Goal: Task Accomplishment & Management: Use online tool/utility

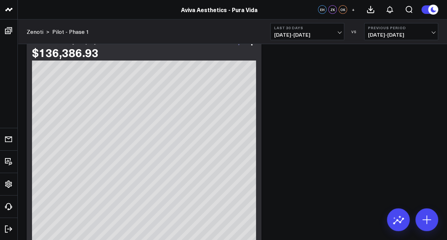
scroll to position [1031, 0]
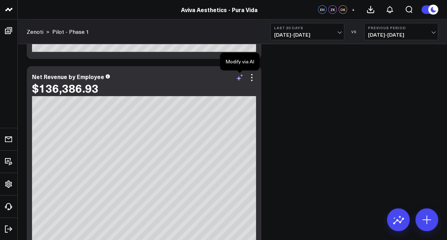
click at [241, 78] on icon at bounding box center [238, 78] width 5 height 5
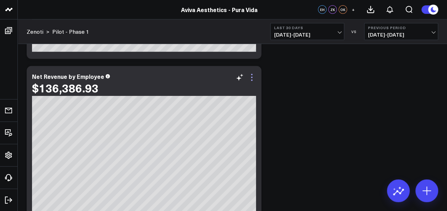
click at [253, 76] on icon at bounding box center [252, 77] width 9 height 9
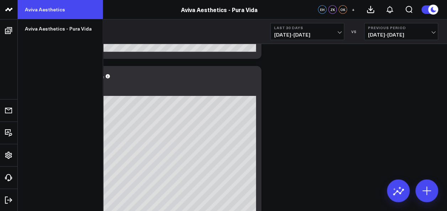
click at [55, 8] on link "Aviva Aesthetics" at bounding box center [60, 9] width 85 height 19
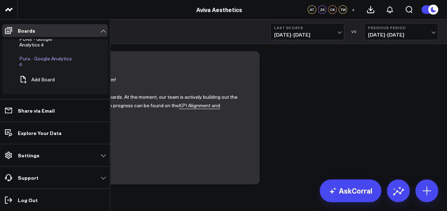
scroll to position [41, 0]
click at [46, 75] on button "Add Board" at bounding box center [35, 78] width 38 height 16
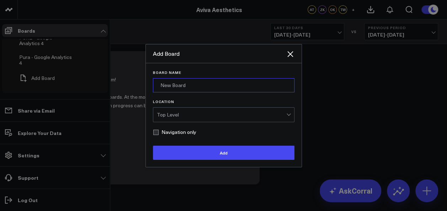
click at [173, 86] on input "Board Name" at bounding box center [224, 85] width 142 height 14
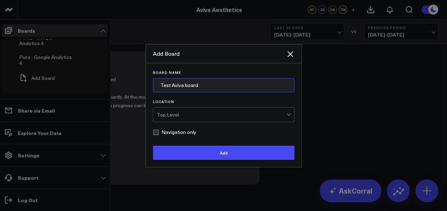
type input "Test Aviva board"
click at [199, 114] on div "Top Level" at bounding box center [221, 115] width 129 height 6
click at [189, 103] on label "Location" at bounding box center [224, 102] width 142 height 4
click at [187, 115] on input "Location" at bounding box center [185, 115] width 1 height 0
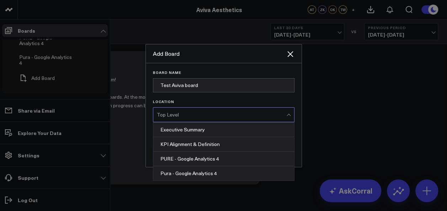
click at [191, 115] on div "Top Level" at bounding box center [221, 115] width 129 height 6
click at [189, 118] on div "Top Level" at bounding box center [221, 115] width 129 height 14
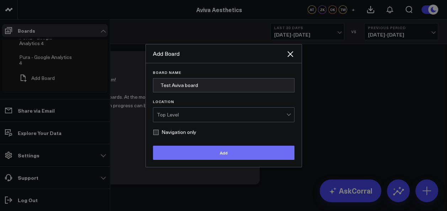
click at [200, 148] on button "Add" at bounding box center [224, 153] width 142 height 14
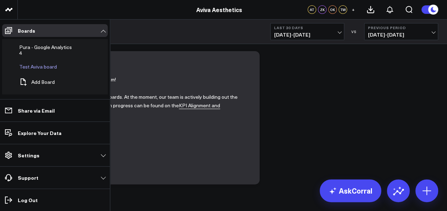
scroll to position [55, 0]
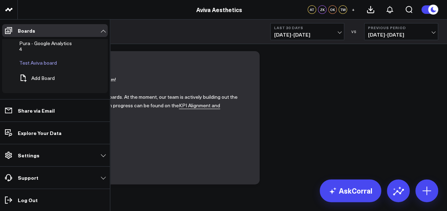
click at [34, 64] on span "Test Aviva board" at bounding box center [38, 62] width 38 height 7
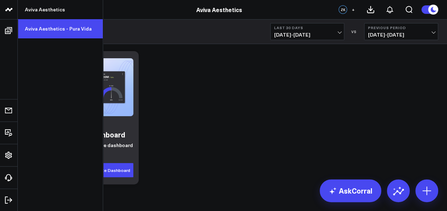
click at [62, 30] on link "Aviva Aesthetics - Pura Vida" at bounding box center [60, 28] width 85 height 19
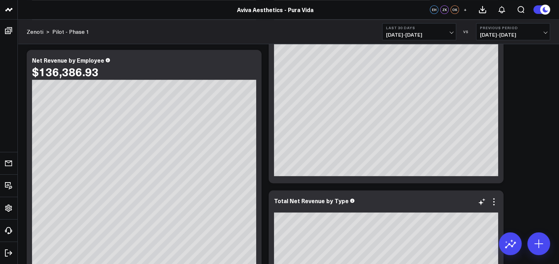
scroll to position [622, 0]
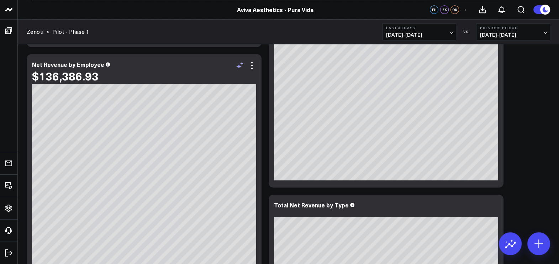
click at [242, 64] on icon at bounding box center [239, 65] width 9 height 9
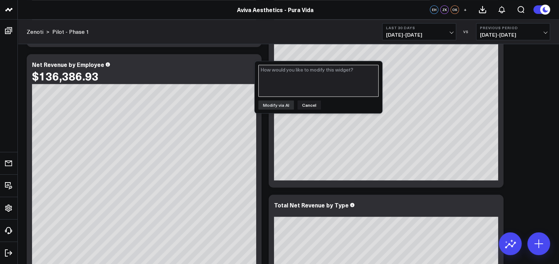
click at [281, 80] on textarea at bounding box center [318, 81] width 120 height 32
click at [253, 65] on icon at bounding box center [252, 65] width 9 height 9
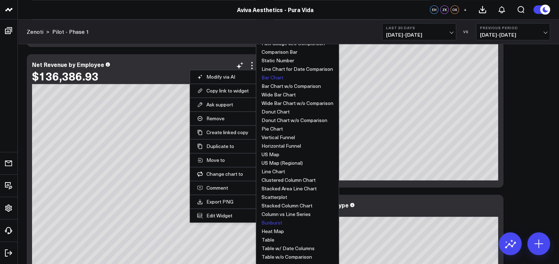
click at [276, 77] on button "Bar Chart" at bounding box center [272, 77] width 22 height 5
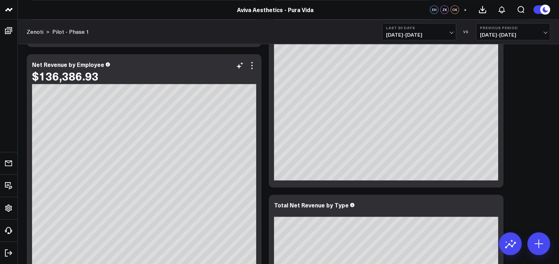
click at [256, 71] on div "Net Revenue by Employee $136,386.93" at bounding box center [144, 191] width 235 height 274
click at [255, 69] on div "$136,386.93" at bounding box center [144, 75] width 224 height 13
click at [256, 70] on div "Net Revenue by Employee $136,386.93" at bounding box center [144, 191] width 235 height 274
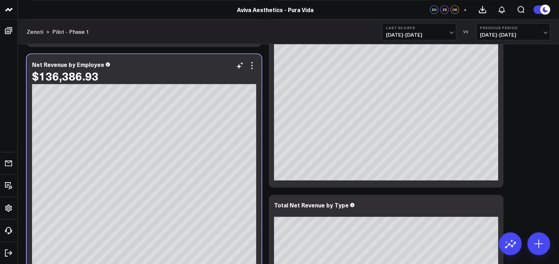
click at [255, 71] on div "$136,386.93" at bounding box center [144, 75] width 224 height 13
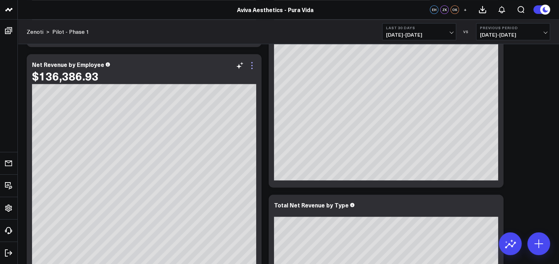
click at [253, 68] on icon at bounding box center [252, 65] width 9 height 9
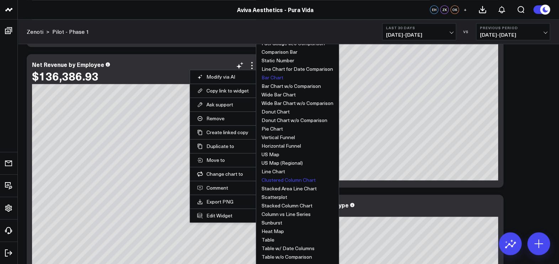
click at [298, 178] on button "Clustered Column Chart" at bounding box center [288, 179] width 54 height 5
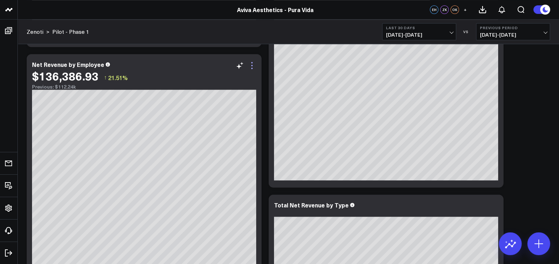
click at [252, 63] on icon at bounding box center [252, 65] width 9 height 9
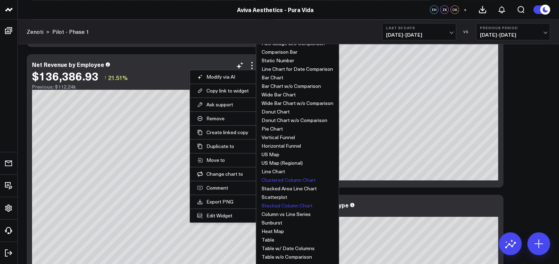
click at [280, 203] on button "Stacked Column Chart" at bounding box center [286, 205] width 51 height 5
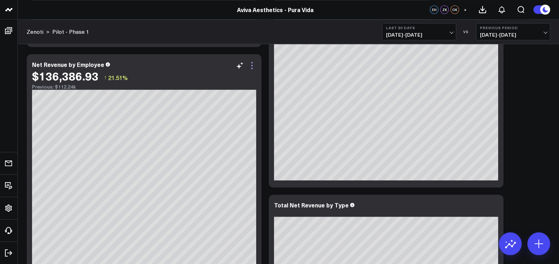
click at [253, 66] on icon at bounding box center [252, 65] width 9 height 9
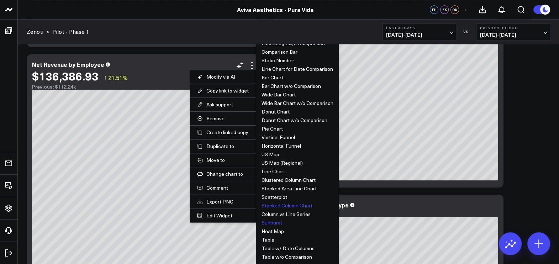
click at [276, 211] on button "Sunburst" at bounding box center [271, 222] width 21 height 5
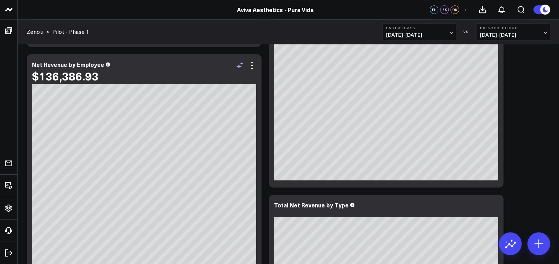
click at [243, 68] on icon at bounding box center [239, 65] width 9 height 9
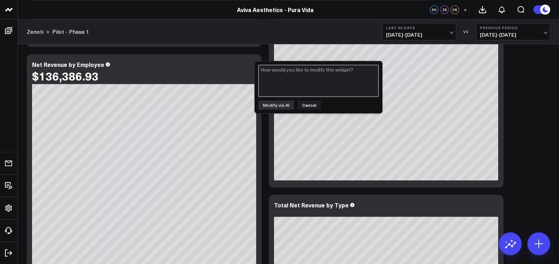
click at [296, 79] on textarea at bounding box center [318, 81] width 120 height 32
click at [311, 105] on button "Cancel" at bounding box center [308, 104] width 23 height 9
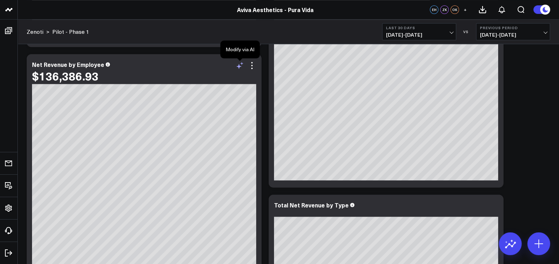
click at [242, 65] on icon at bounding box center [239, 65] width 9 height 9
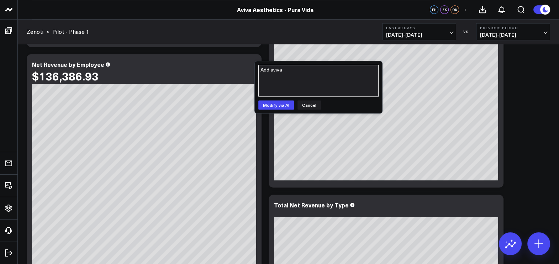
click at [289, 74] on textarea "Add aviva" at bounding box center [318, 81] width 120 height 32
type textarea "A"
type textarea "Group by aviva_owner_category as well"
click at [271, 105] on button "Modify via AI" at bounding box center [276, 104] width 36 height 9
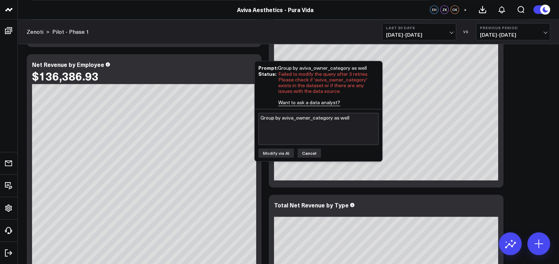
click at [304, 149] on button "Cancel" at bounding box center [308, 152] width 23 height 9
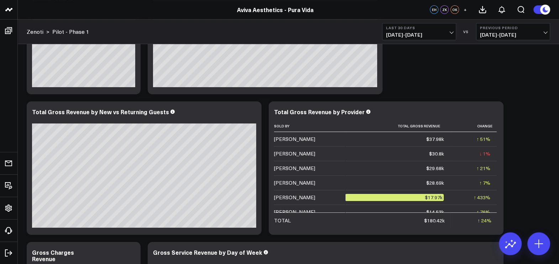
scroll to position [0, 0]
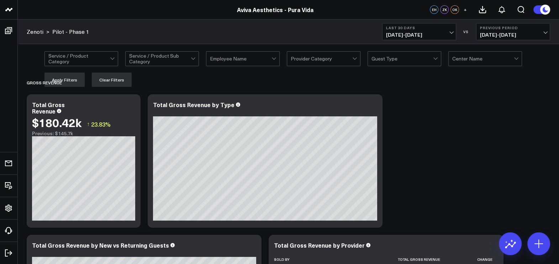
click at [447, 30] on button "Last 30 Days 08/12/25 - 09/10/25" at bounding box center [419, 31] width 74 height 17
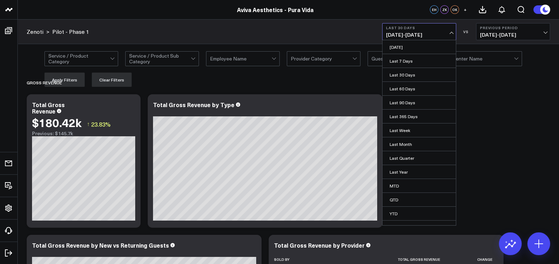
click at [447, 33] on span "07/13/25 - 08/11/25" at bounding box center [513, 35] width 66 height 6
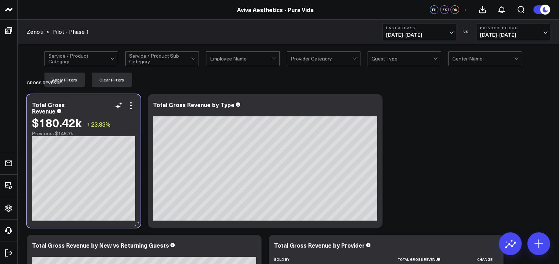
click at [136, 110] on div "Total Gross Revenue $180.42k ↑ 23.83% Previous: $145.7k" at bounding box center [84, 160] width 114 height 133
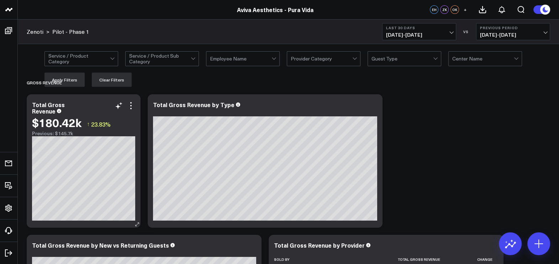
click at [134, 110] on div "Total Gross Revenue" at bounding box center [83, 107] width 103 height 13
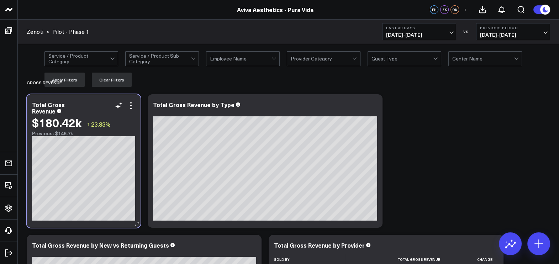
click at [134, 110] on div "Total Gross Revenue" at bounding box center [83, 107] width 103 height 13
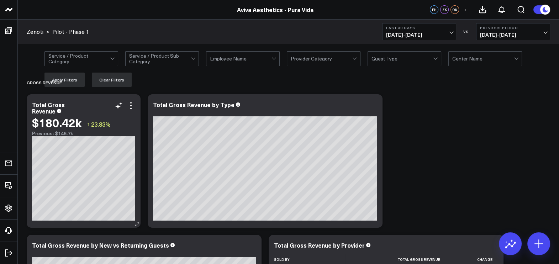
click at [134, 110] on div "Total Gross Revenue" at bounding box center [83, 107] width 103 height 13
click at [89, 110] on div "Total Gross Revenue" at bounding box center [83, 107] width 103 height 13
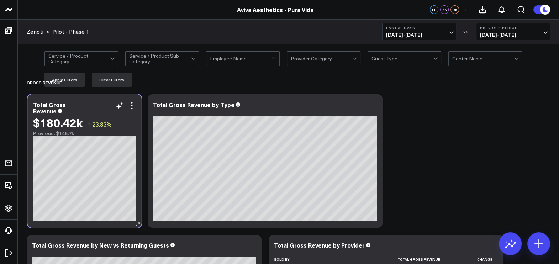
click at [134, 110] on div "Total Gross Revenue" at bounding box center [84, 107] width 103 height 13
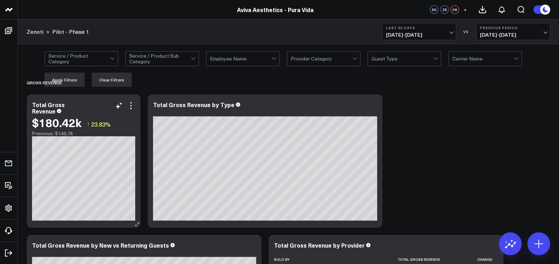
click at [135, 110] on div "Total Gross Revenue" at bounding box center [83, 107] width 103 height 13
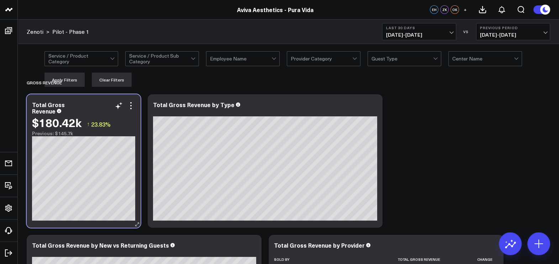
click at [135, 110] on div "Total Gross Revenue" at bounding box center [83, 107] width 103 height 13
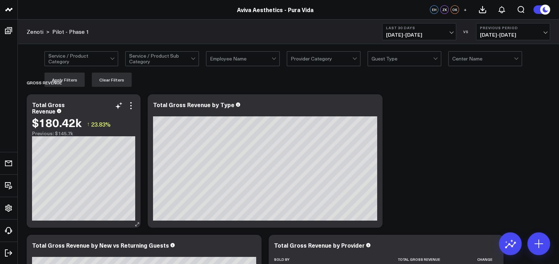
click at [139, 109] on div "Total Gross Revenue $180.42k ↑ 23.83% Previous: $145.7k" at bounding box center [84, 160] width 114 height 133
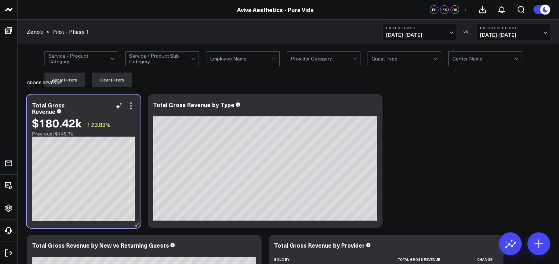
click at [139, 121] on div "Total Gross Revenue $180.42k ↑ 23.83% Previous: $145.7k" at bounding box center [84, 161] width 114 height 133
click at [136, 112] on div "Total Gross Revenue $180.42k ↑ 23.83% Previous: $145.7k" at bounding box center [84, 160] width 114 height 133
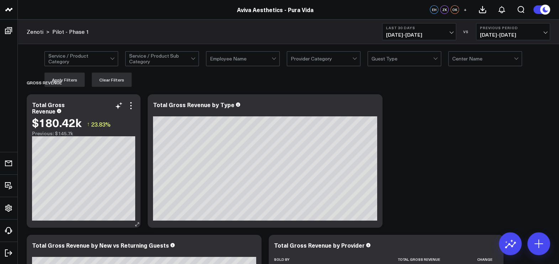
click at [133, 113] on div "Total Gross Revenue $180.42k ↑ 23.83% Previous: $145.7k" at bounding box center [83, 118] width 103 height 35
click at [136, 112] on div "Total Gross Revenue $180.42k ↑ 23.83% Previous: $145.7k" at bounding box center [84, 160] width 114 height 133
drag, startPoint x: 430, startPoint y: 123, endPoint x: 426, endPoint y: 124, distance: 4.3
click at [128, 106] on icon at bounding box center [131, 105] width 9 height 9
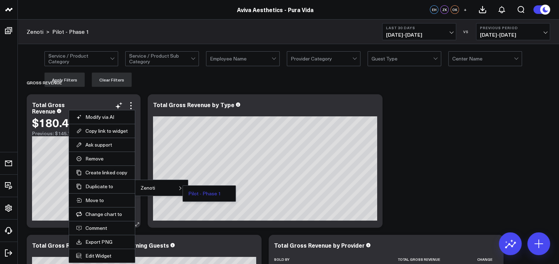
click at [203, 192] on button "Pilot - Phase 1" at bounding box center [204, 193] width 33 height 5
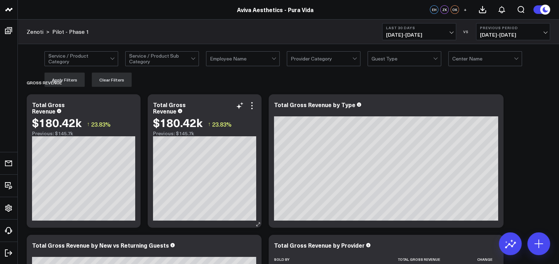
click at [209, 108] on div "Total Gross Revenue" at bounding box center [204, 107] width 103 height 13
click at [203, 110] on div "Total Gross Revenue" at bounding box center [204, 107] width 103 height 13
click at [253, 104] on icon at bounding box center [252, 105] width 9 height 9
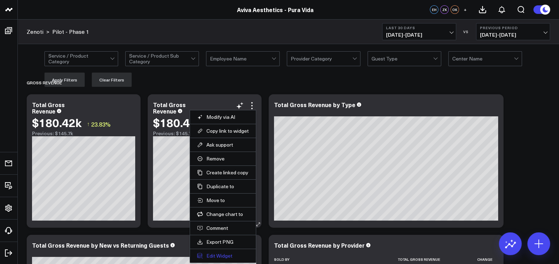
click at [228, 211] on button "Edit Widget" at bounding box center [223, 256] width 52 height 6
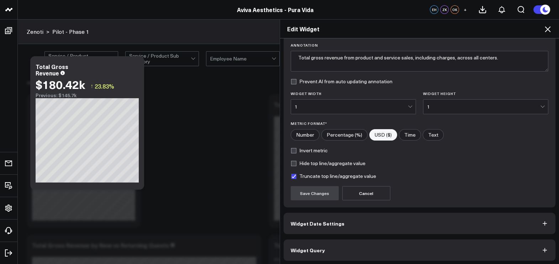
scroll to position [53, 0]
click at [325, 211] on span "Widget Date Settings" at bounding box center [318, 223] width 54 height 6
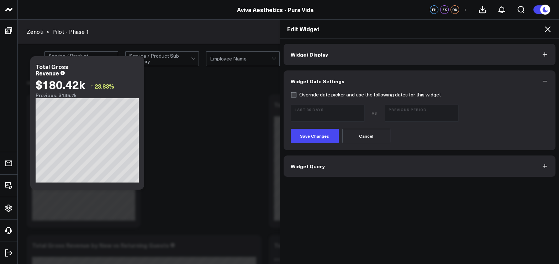
click at [291, 94] on label "Override date picker and use the following dates for this widget" at bounding box center [366, 95] width 150 height 6
click at [291, 94] on input "Override date picker and use the following dates for this widget" at bounding box center [294, 95] width 6 height 6
checkbox input "true"
click at [356, 113] on span "08/12/25 - 09/10/25" at bounding box center [327, 116] width 66 height 6
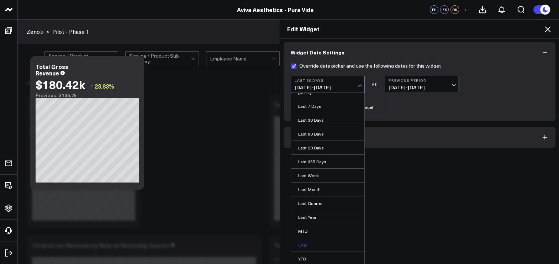
scroll to position [42, 0]
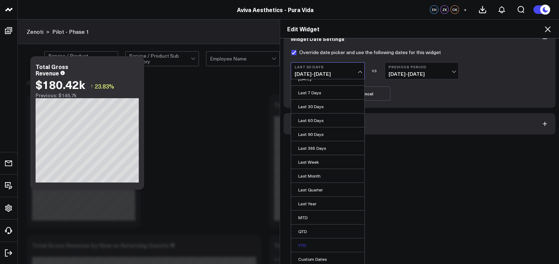
click at [325, 211] on link "YTD" at bounding box center [327, 245] width 73 height 14
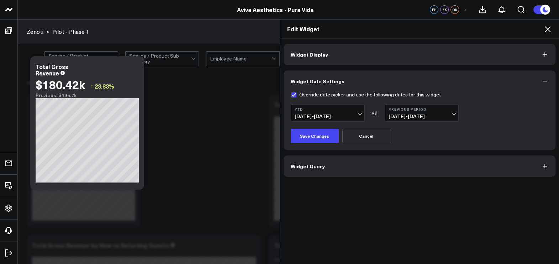
click at [447, 113] on span "04/23/24 - 12/31/24" at bounding box center [421, 116] width 66 height 6
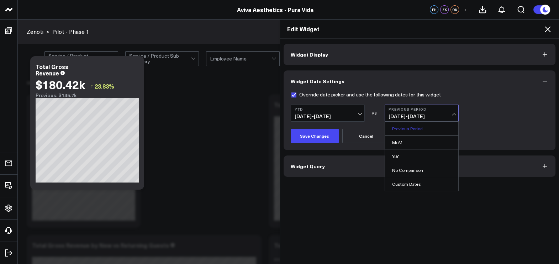
click at [437, 124] on link "Previous Period" at bounding box center [421, 129] width 73 height 14
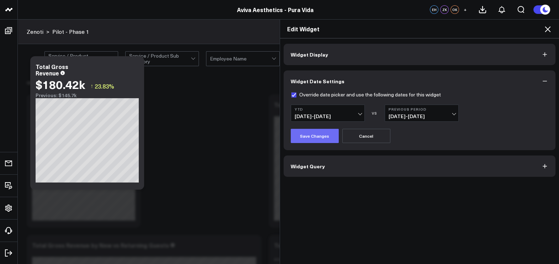
click at [325, 136] on button "Save Changes" at bounding box center [315, 136] width 48 height 14
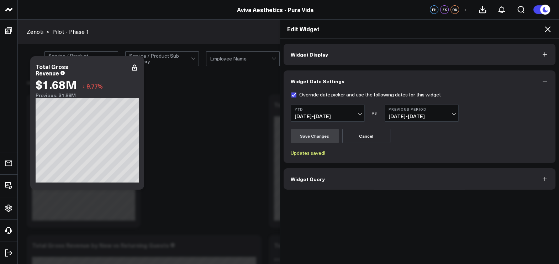
click at [447, 112] on button "Previous Period 04/23/24 - 12/31/24" at bounding box center [421, 113] width 74 height 17
click at [358, 112] on button "YTD 01/01/25 - 09/10/25" at bounding box center [328, 113] width 74 height 17
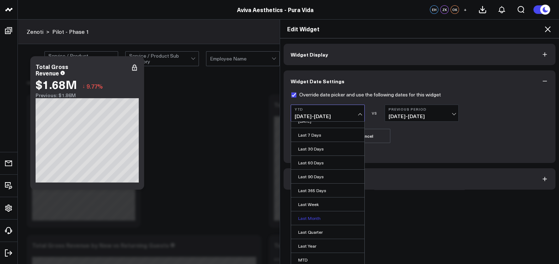
scroll to position [42, 0]
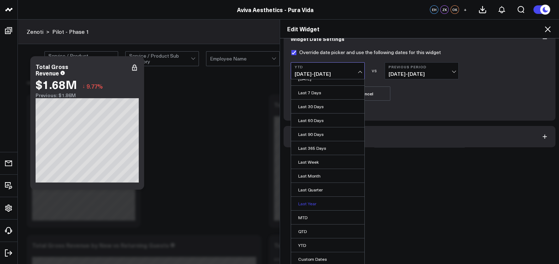
click at [316, 199] on link "Last Year" at bounding box center [327, 204] width 73 height 14
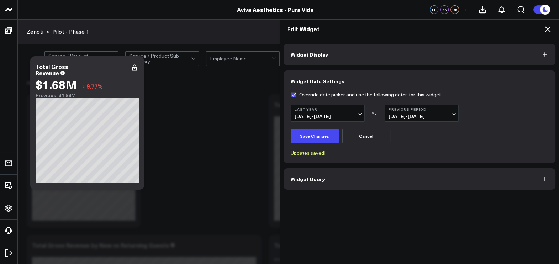
click at [359, 113] on button "Last Year 01/01/24 - 12/31/24" at bounding box center [328, 113] width 74 height 17
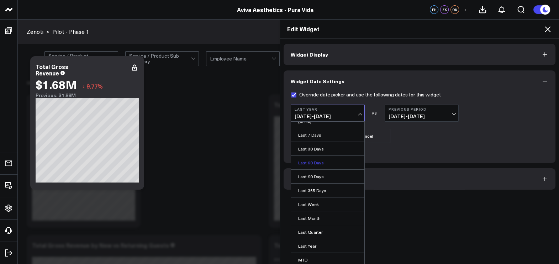
scroll to position [42, 0]
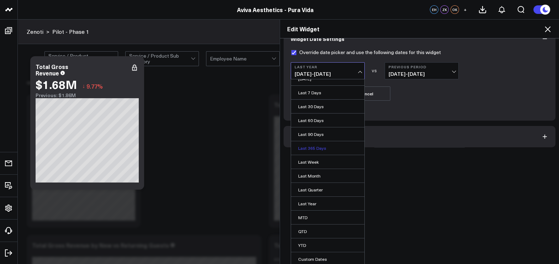
click at [323, 149] on link "Last 365 Days" at bounding box center [327, 148] width 73 height 14
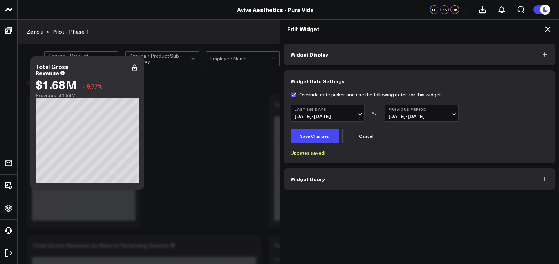
scroll to position [0, 0]
click at [316, 139] on button "Save Changes" at bounding box center [315, 136] width 48 height 14
click at [447, 30] on icon at bounding box center [548, 29] width 6 height 6
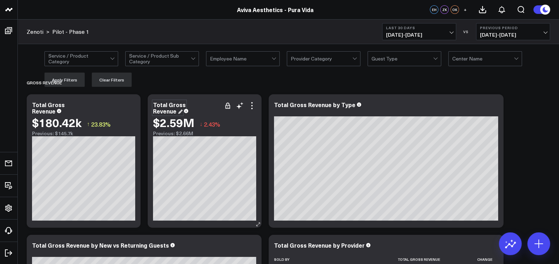
click at [186, 105] on div "Total Gross Revenue" at bounding box center [169, 108] width 33 height 14
click at [186, 104] on div "Total Gross Revenue" at bounding box center [169, 108] width 33 height 14
click at [186, 106] on div "Total Gross Revenue" at bounding box center [169, 108] width 33 height 14
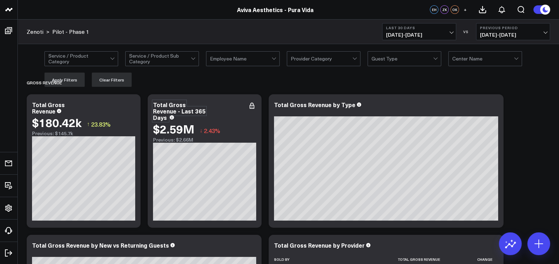
click at [243, 110] on div "Total Gross Revenue - Last 365 Days" at bounding box center [204, 110] width 103 height 19
click at [240, 106] on icon at bounding box center [238, 106] width 5 height 5
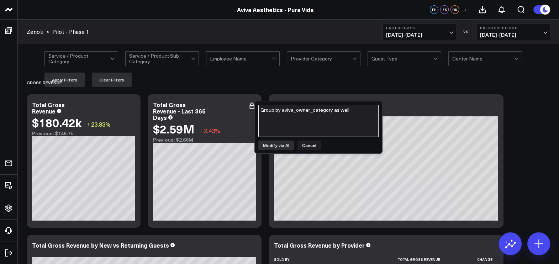
click at [276, 115] on textarea "Group by aviva_owner_category as well" at bounding box center [318, 121] width 120 height 32
click at [314, 144] on button "Cancel" at bounding box center [308, 144] width 23 height 9
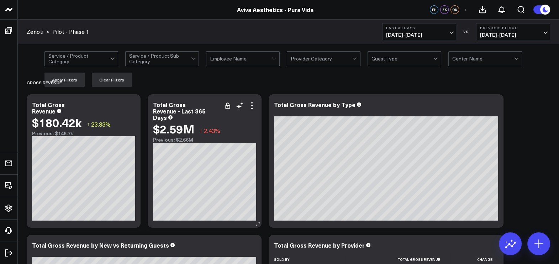
click at [256, 110] on div "Total Gross Revenue - Last 365 Days $2.59M ↓ 2.43% Previous: $2.66M" at bounding box center [205, 160] width 114 height 133
click at [256, 109] on icon at bounding box center [252, 105] width 9 height 9
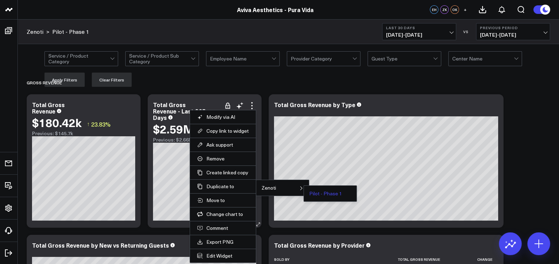
click at [329, 191] on button "Pilot - Phase 1" at bounding box center [325, 193] width 33 height 5
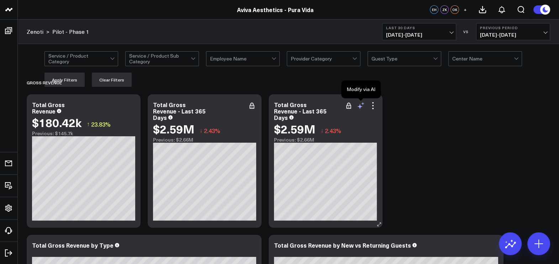
click at [360, 105] on icon at bounding box center [360, 105] width 9 height 9
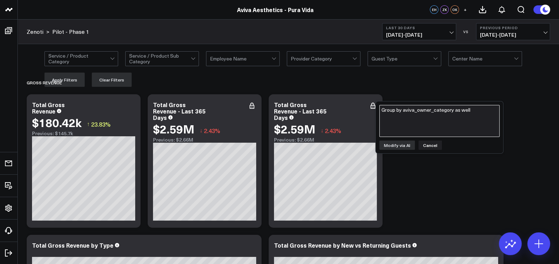
click at [402, 112] on textarea "Group by aviva_owner_category as well" at bounding box center [439, 121] width 120 height 32
type textarea "Group by sale month"
click at [405, 144] on button "Modify via AI" at bounding box center [397, 144] width 36 height 9
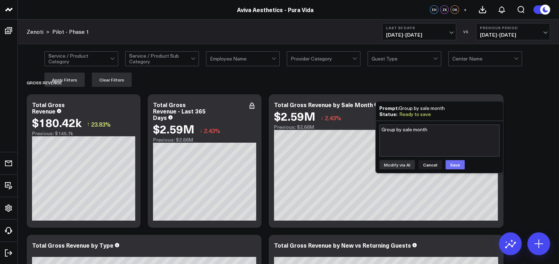
click at [447, 161] on button "Save" at bounding box center [454, 164] width 19 height 9
click at [368, 118] on div "$2.59M ↓ 2.43%" at bounding box center [386, 116] width 224 height 13
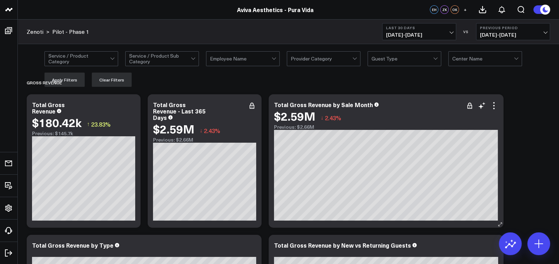
click at [447, 110] on div "$2.59M ↓ 2.43%" at bounding box center [386, 116] width 224 height 13
click at [447, 105] on icon at bounding box center [493, 105] width 9 height 9
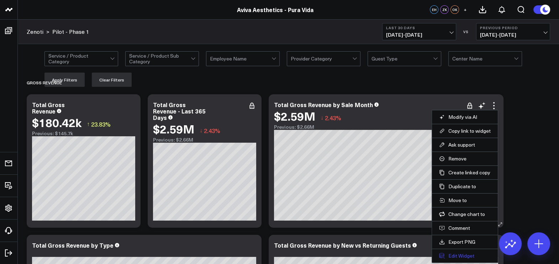
click at [447, 211] on button "Edit Widget" at bounding box center [465, 256] width 52 height 6
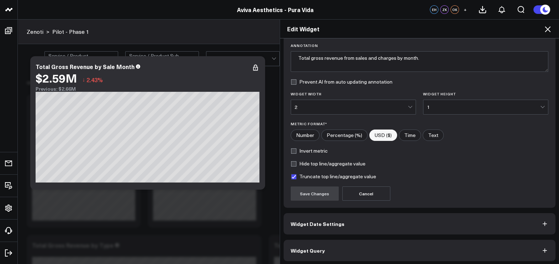
scroll to position [53, 0]
click at [365, 211] on button "Widget Date Settings" at bounding box center [419, 222] width 272 height 21
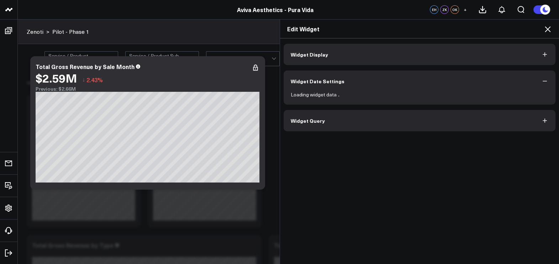
scroll to position [0, 0]
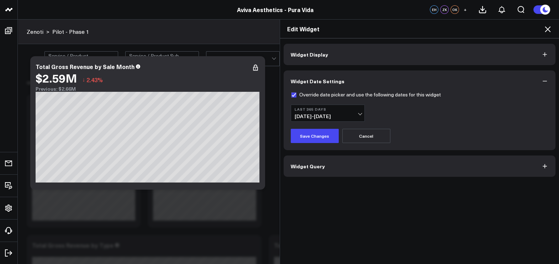
click at [358, 110] on button "Last 365 Days 09/11/24 - 09/10/25" at bounding box center [328, 113] width 74 height 17
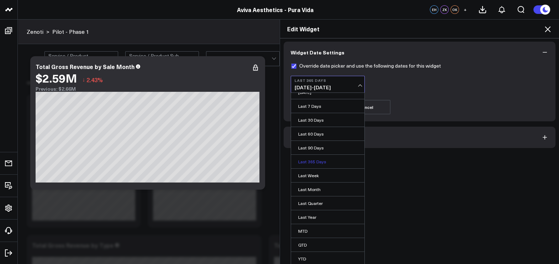
scroll to position [42, 0]
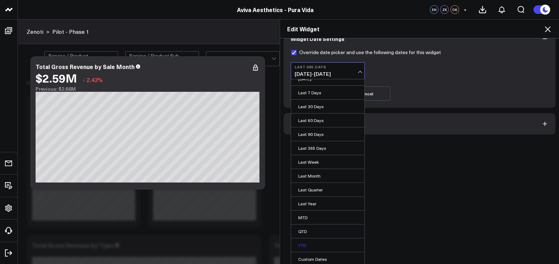
click at [302, 211] on link "YTD" at bounding box center [327, 245] width 73 height 14
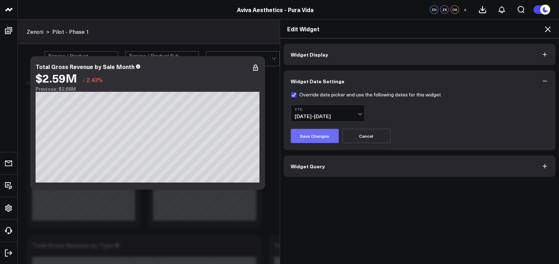
click at [310, 137] on button "Save Changes" at bounding box center [315, 136] width 48 height 14
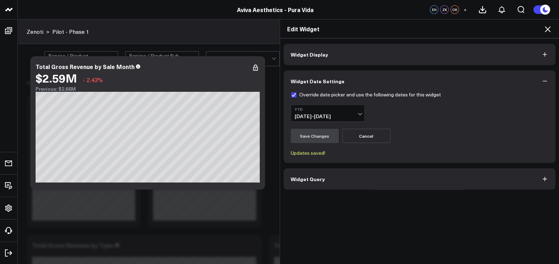
click at [322, 55] on button "Widget Display" at bounding box center [419, 54] width 272 height 21
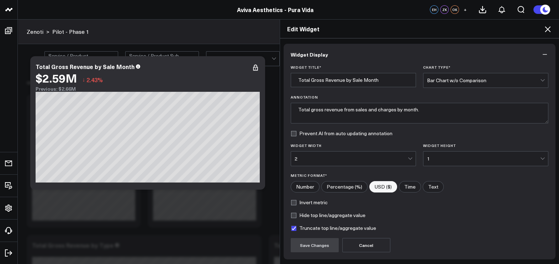
click at [329, 158] on div "2" at bounding box center [350, 159] width 113 height 6
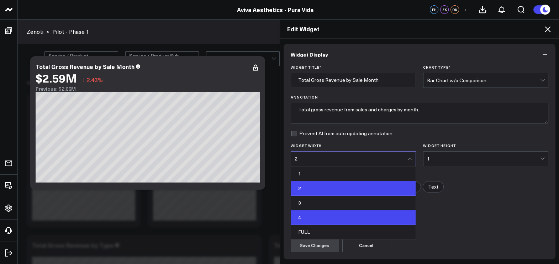
click at [315, 211] on div "4" at bounding box center [353, 217] width 124 height 15
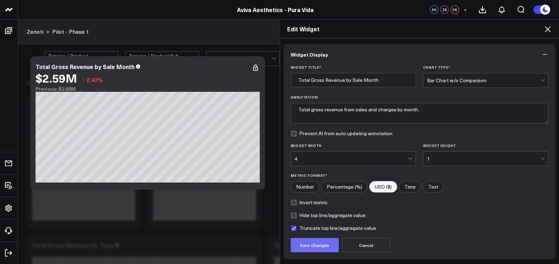
click at [324, 211] on button "Save Changes" at bounding box center [315, 245] width 48 height 14
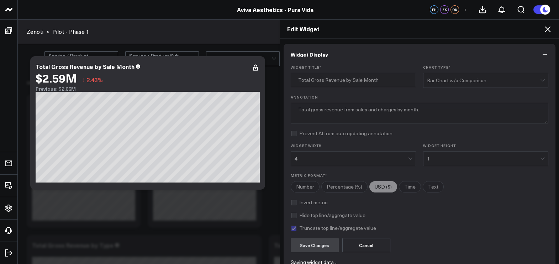
click at [447, 28] on icon at bounding box center [548, 29] width 6 height 6
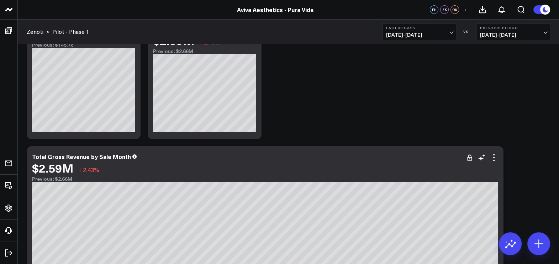
scroll to position [133, 0]
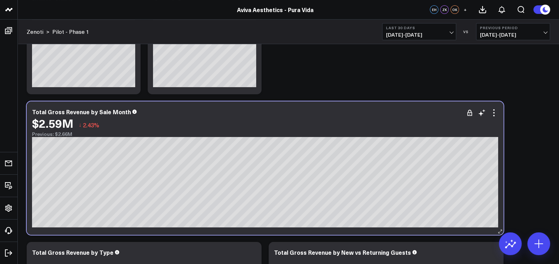
click at [447, 116] on div "Total Gross Revenue by Sale Month $2.59M ↓ 2.43% Previous: $2.66M" at bounding box center [265, 167] width 477 height 133
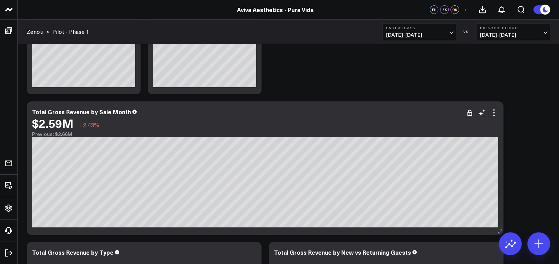
click at [447, 118] on div "$2.59M ↓ 2.43%" at bounding box center [265, 123] width 466 height 13
click at [447, 111] on icon at bounding box center [493, 112] width 9 height 9
click at [447, 211] on icon at bounding box center [509, 243] width 11 height 11
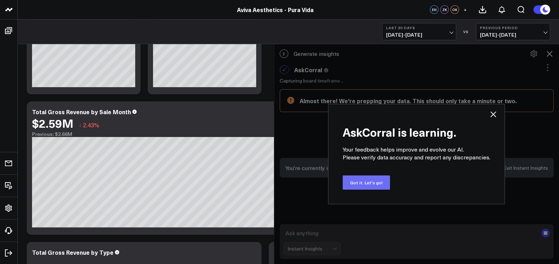
click at [382, 181] on button "Got it. Let's go!" at bounding box center [366, 182] width 47 height 14
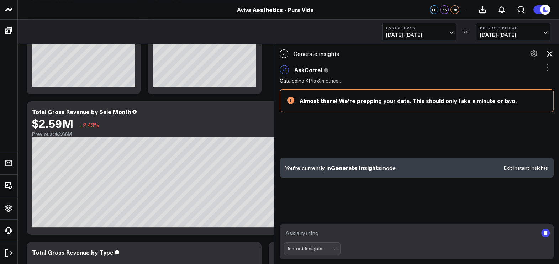
click at [340, 211] on div "Instant Insights" at bounding box center [311, 248] width 57 height 13
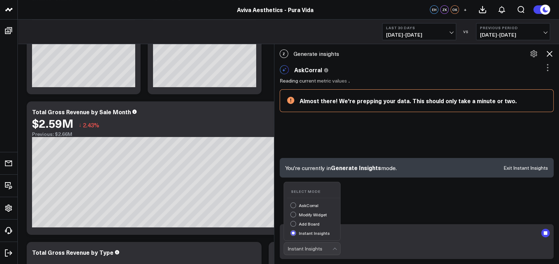
click at [317, 205] on div "AskCorral" at bounding box center [315, 205] width 50 height 7
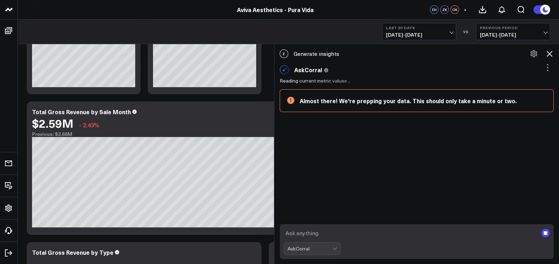
click at [326, 211] on textarea at bounding box center [410, 233] width 254 height 13
click at [332, 211] on div "AskCorral" at bounding box center [309, 249] width 45 height 6
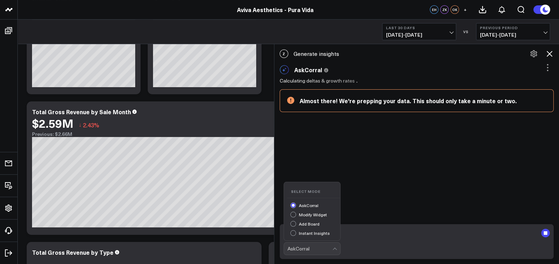
click at [315, 211] on div "Add Board" at bounding box center [315, 224] width 50 height 7
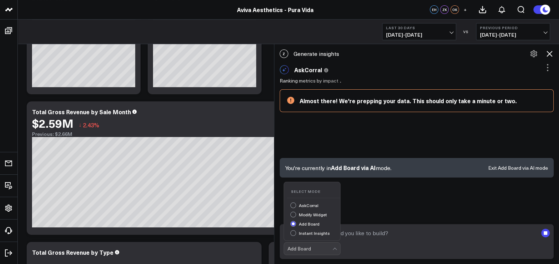
click at [338, 211] on div at bounding box center [335, 249] width 6 height 12
click at [315, 203] on div "AskCorral" at bounding box center [315, 205] width 50 height 7
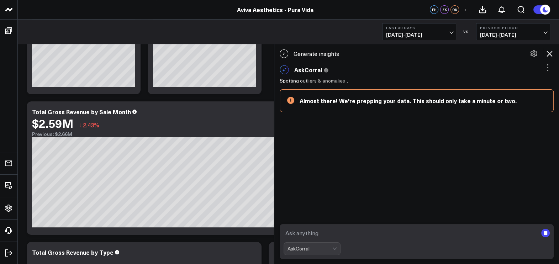
click at [326, 211] on textarea at bounding box center [410, 233] width 254 height 13
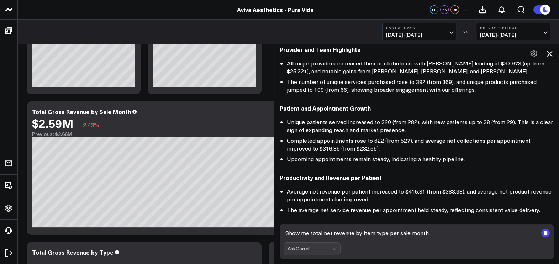
scroll to position [212, 0]
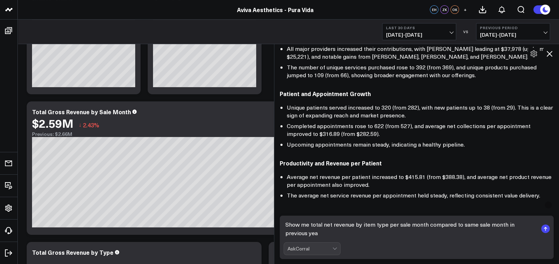
type textarea "Show me total net revenue by item type per sale month compared to same sale mon…"
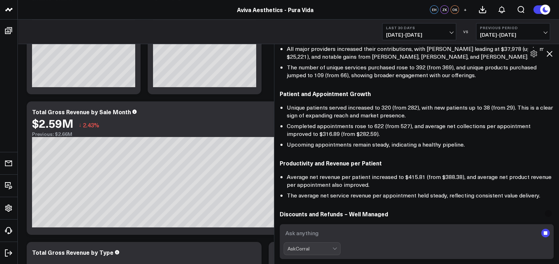
scroll to position [480, 0]
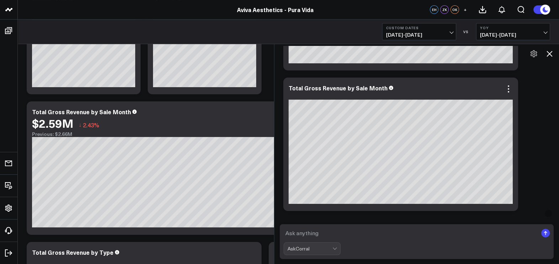
scroll to position [994, 0]
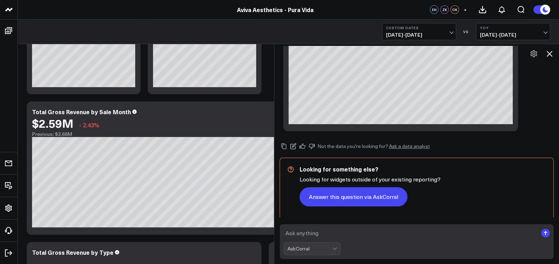
click at [392, 192] on button "Answer this question via AskCorral" at bounding box center [353, 196] width 108 height 19
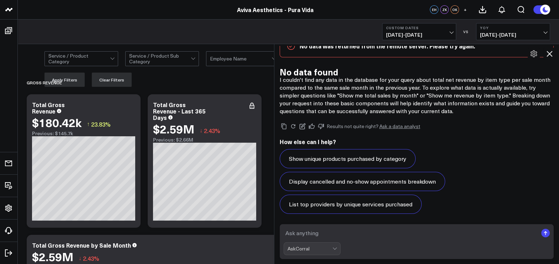
scroll to position [267, 0]
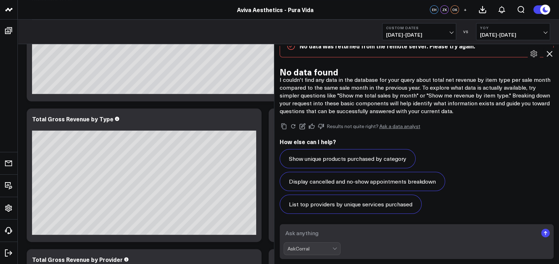
click at [312, 211] on textarea at bounding box center [410, 233] width 254 height 13
type textarea "s"
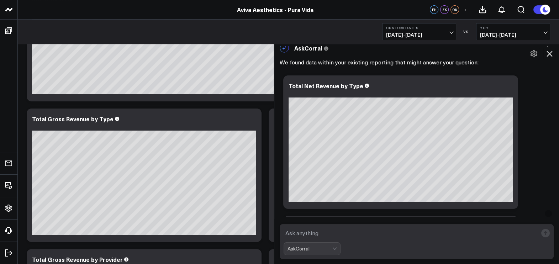
scroll to position [681, 0]
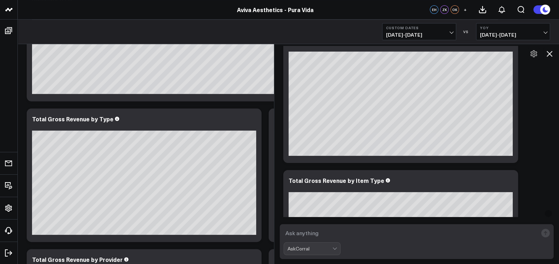
click at [447, 52] on icon at bounding box center [533, 53] width 7 height 7
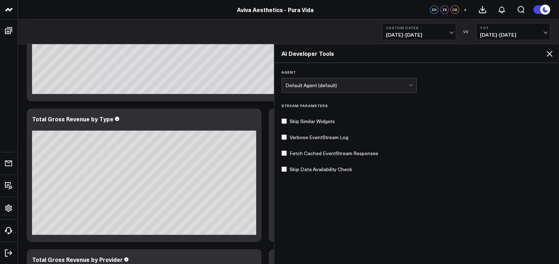
click at [447, 53] on icon at bounding box center [549, 53] width 9 height 9
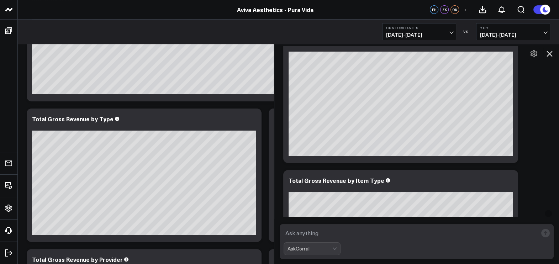
click at [447, 53] on icon at bounding box center [549, 53] width 9 height 9
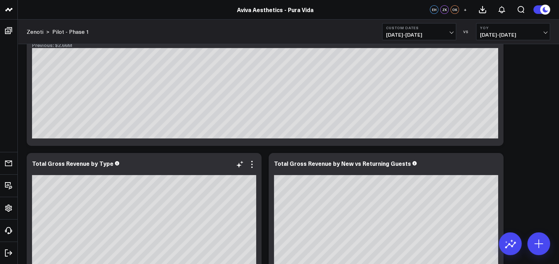
scroll to position [267, 0]
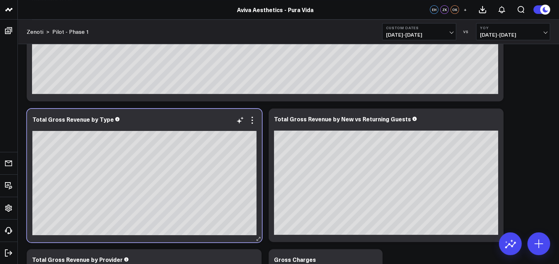
click at [255, 126] on div at bounding box center [144, 126] width 224 height 5
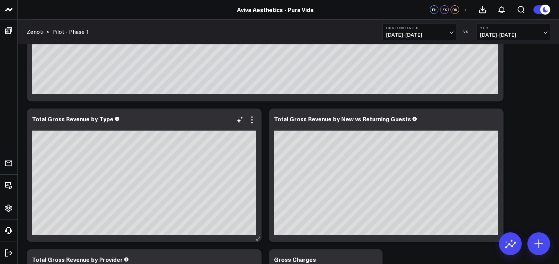
click at [255, 126] on div at bounding box center [144, 126] width 224 height 5
click at [256, 123] on div "Total Gross Revenue by Type" at bounding box center [144, 174] width 235 height 133
click at [255, 124] on div at bounding box center [144, 126] width 224 height 5
click at [255, 126] on div at bounding box center [144, 126] width 224 height 5
click at [256, 125] on div at bounding box center [144, 126] width 224 height 5
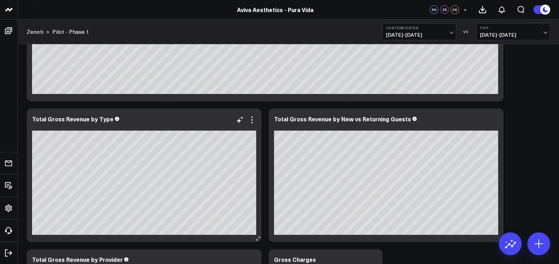
click at [256, 125] on div at bounding box center [144, 126] width 224 height 5
click at [255, 126] on div at bounding box center [144, 126] width 224 height 5
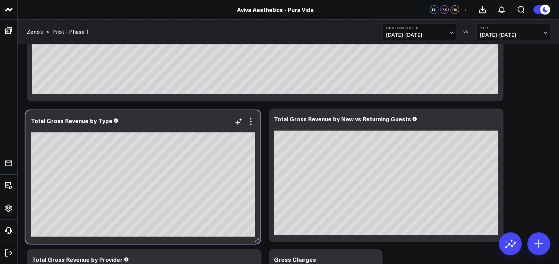
click at [255, 125] on div "Total Gross Revenue by Type" at bounding box center [143, 176] width 235 height 133
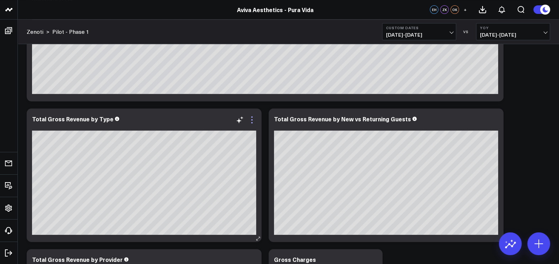
click at [253, 121] on icon at bounding box center [252, 120] width 9 height 9
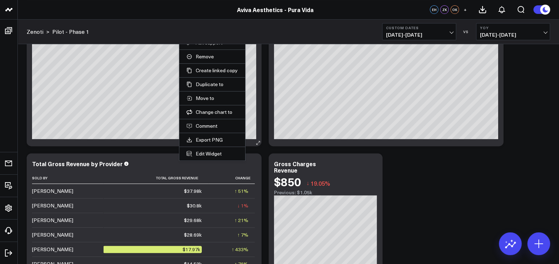
scroll to position [311, 0]
